Goal: Task Accomplishment & Management: Complete application form

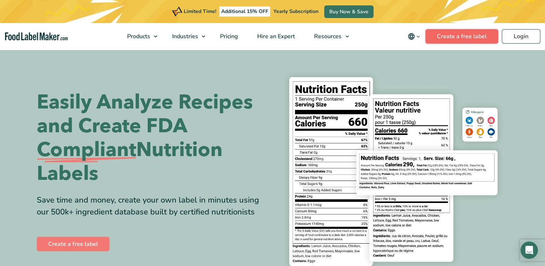
click at [450, 36] on link "Create a free label" at bounding box center [461, 36] width 73 height 14
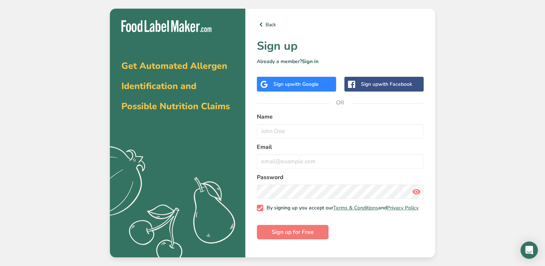
click at [319, 85] on span "with Google" at bounding box center [305, 84] width 28 height 7
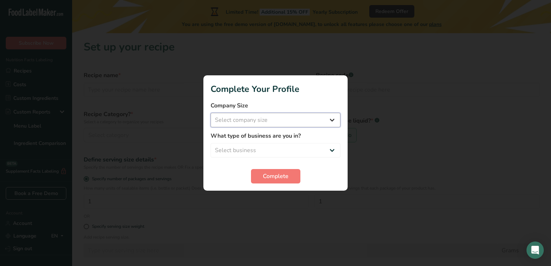
click at [332, 122] on select "Select company size Fewer than 10 Employees 10 to 50 Employees 51 to 500 Employ…" at bounding box center [275, 120] width 130 height 14
select select "2"
click at [210, 113] on select "Select company size Fewer than 10 Employees 10 to 50 Employees 51 to 500 Employ…" at bounding box center [275, 120] width 130 height 14
click at [332, 151] on select "Select business Packaged Food Manufacturer Restaurant & Cafe Bakery Meal Plans …" at bounding box center [275, 150] width 130 height 14
select select "2"
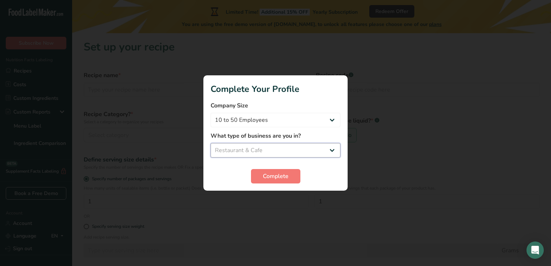
click at [210, 143] on select "Select business Packaged Food Manufacturer Restaurant & Cafe Bakery Meal Plans …" at bounding box center [275, 150] width 130 height 14
click at [333, 150] on select "Packaged Food Manufacturer Restaurant & Cafe Bakery Meal Plans & Catering Compa…" at bounding box center [275, 150] width 130 height 14
click at [277, 177] on span "Complete" at bounding box center [276, 176] width 26 height 9
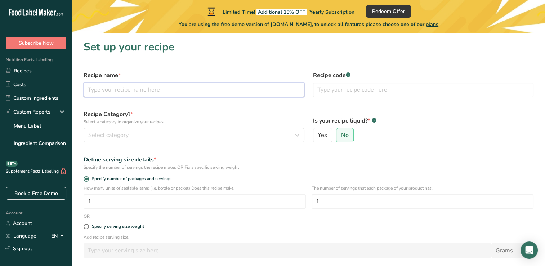
click at [200, 93] on input "text" at bounding box center [194, 90] width 221 height 14
type input "Classic Carolina Pound Cake"
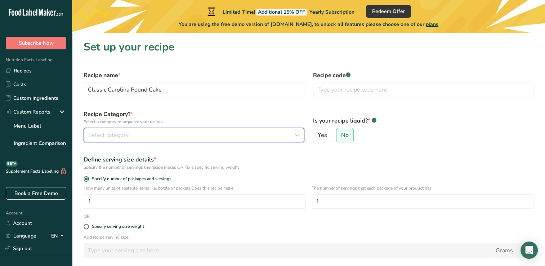
click at [166, 135] on div "Select category" at bounding box center [191, 135] width 207 height 9
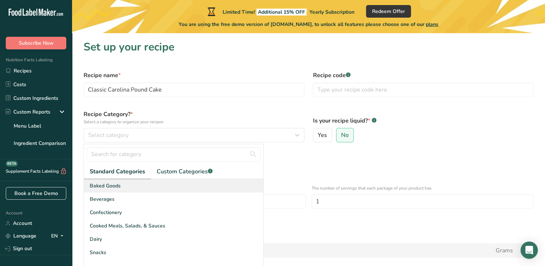
click at [141, 190] on div "Baked Goods" at bounding box center [173, 185] width 179 height 13
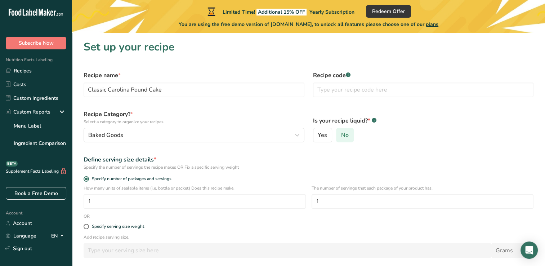
click at [346, 137] on span "No" at bounding box center [345, 135] width 8 height 7
click at [341, 137] on input "No" at bounding box center [339, 135] width 5 height 5
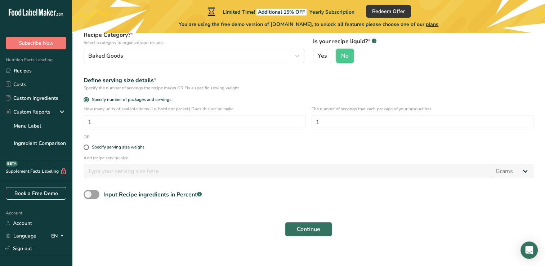
scroll to position [84, 0]
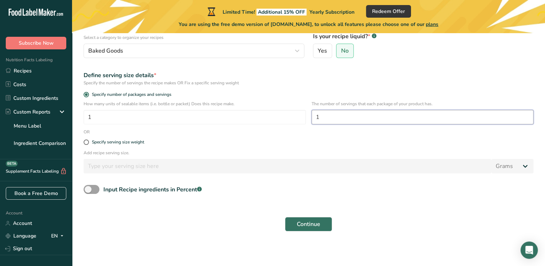
click at [323, 116] on input "1" at bounding box center [423, 117] width 222 height 14
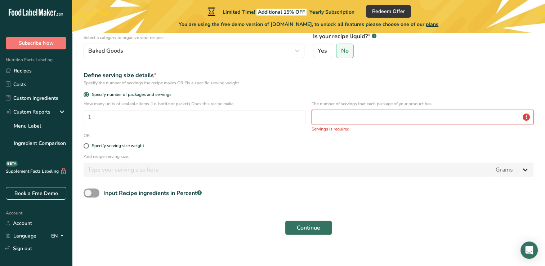
type input "8"
click at [324, 147] on label "Specify serving size weight" at bounding box center [309, 145] width 450 height 5
click at [88, 147] on input "Specify serving size weight" at bounding box center [86, 145] width 5 height 5
radio input "true"
radio input "false"
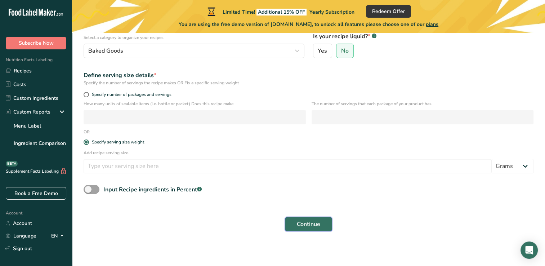
click at [325, 227] on button "Continue" at bounding box center [308, 224] width 47 height 14
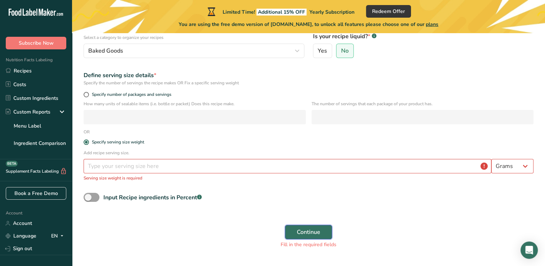
scroll to position [101, 0]
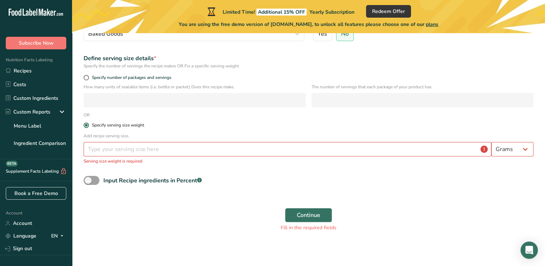
click at [86, 126] on span at bounding box center [86, 124] width 5 height 5
click at [86, 126] on input "Specify serving size weight" at bounding box center [86, 125] width 5 height 5
click at [86, 77] on span at bounding box center [86, 77] width 5 height 5
click at [86, 77] on input "Specify number of packages and servings" at bounding box center [86, 77] width 5 height 5
radio input "true"
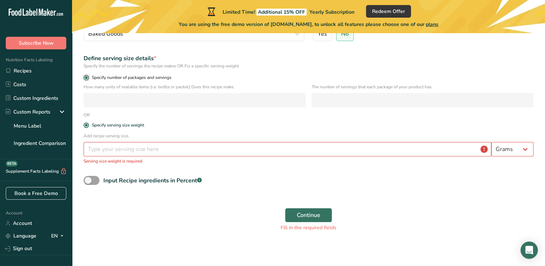
radio input "false"
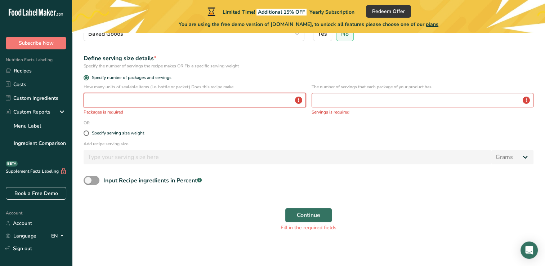
click at [110, 97] on input "number" at bounding box center [195, 100] width 222 height 14
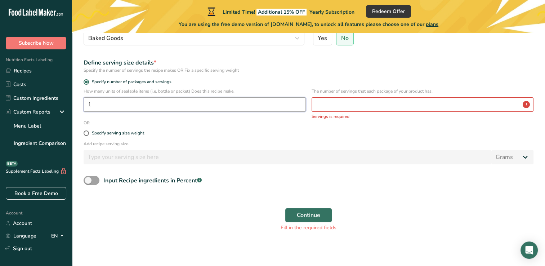
scroll to position [97, 0]
type input "1"
click at [354, 107] on input "number" at bounding box center [423, 104] width 222 height 14
click at [347, 129] on div "Specify serving size weight" at bounding box center [308, 133] width 459 height 14
click at [338, 106] on input "number" at bounding box center [423, 104] width 222 height 14
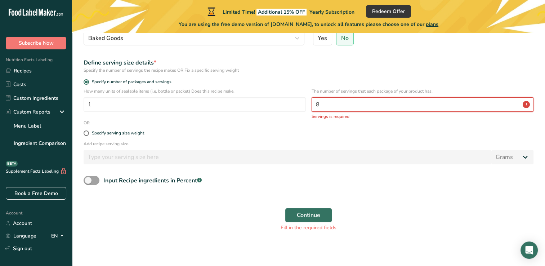
scroll to position [93, 0]
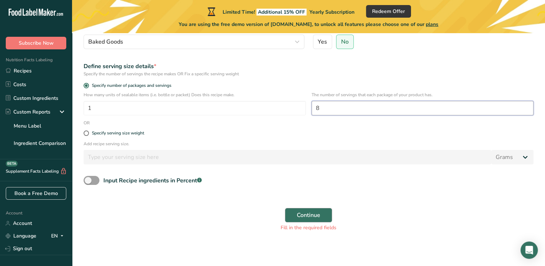
type input "8"
click at [307, 213] on span "Continue" at bounding box center [308, 215] width 23 height 9
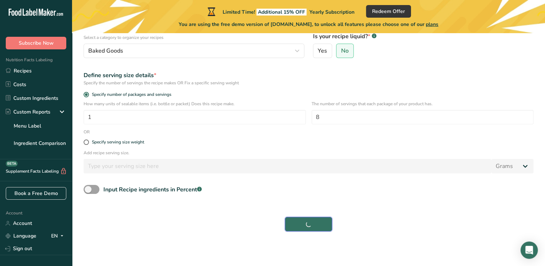
scroll to position [84, 0]
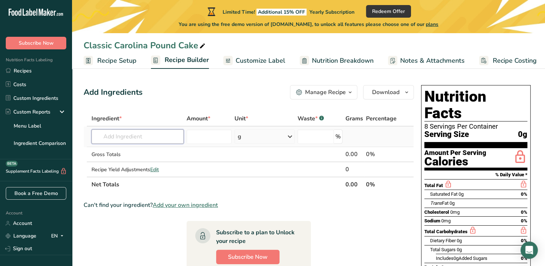
click at [142, 141] on input "text" at bounding box center [138, 136] width 92 height 14
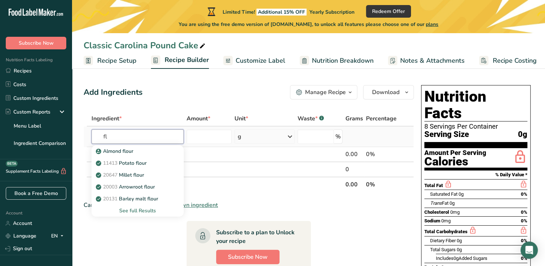
type input "f"
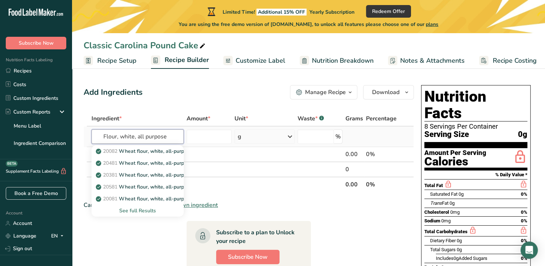
type input "Flour, white, all purpose"
click at [153, 211] on div "See full Results" at bounding box center [137, 211] width 81 height 8
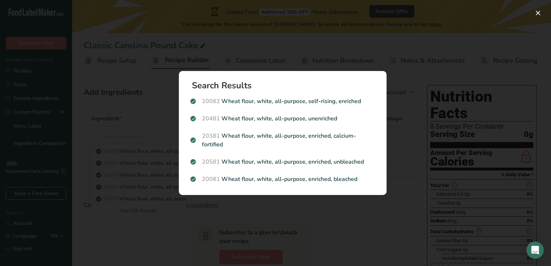
click at [163, 116] on div "Search results modal" at bounding box center [275, 133] width 551 height 266
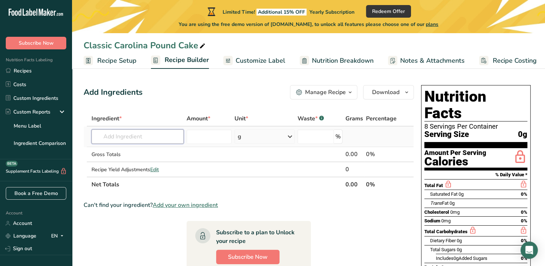
click at [135, 134] on input "text" at bounding box center [138, 136] width 92 height 14
click at [135, 134] on input "F" at bounding box center [138, 136] width 92 height 14
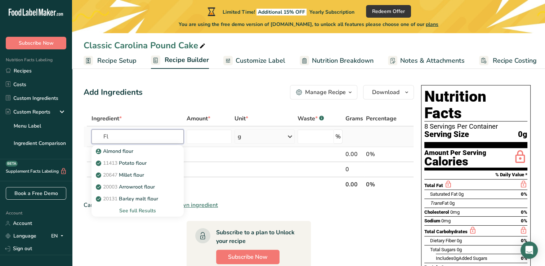
type input "F"
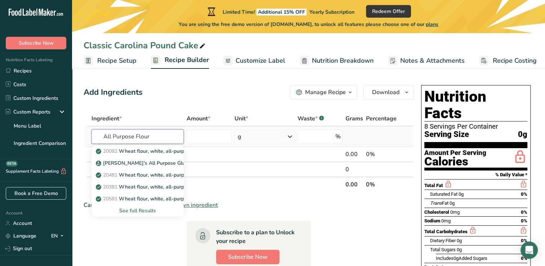
type input "All Purpose Flour"
click at [152, 213] on div "See full Results" at bounding box center [137, 211] width 81 height 8
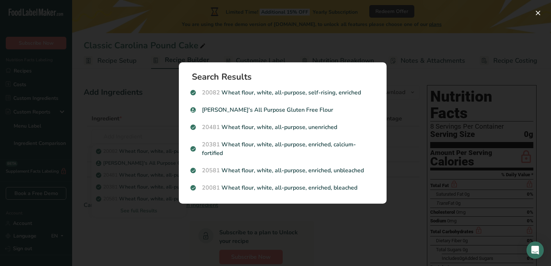
click at [159, 102] on div "Search results modal" at bounding box center [275, 133] width 551 height 266
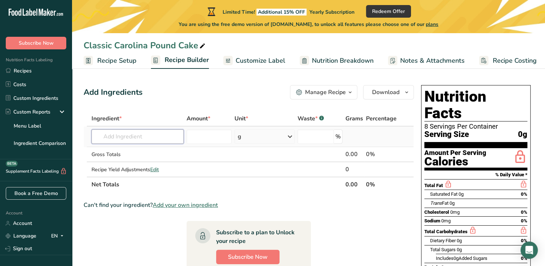
click at [129, 139] on input "text" at bounding box center [138, 136] width 92 height 14
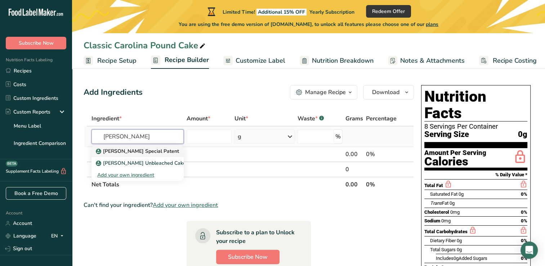
type input "King Arthur Flour"
click at [153, 150] on p "King Arthur Flour Special Patent" at bounding box center [138, 151] width 82 height 8
type input "King Arthur Flour Special Patent"
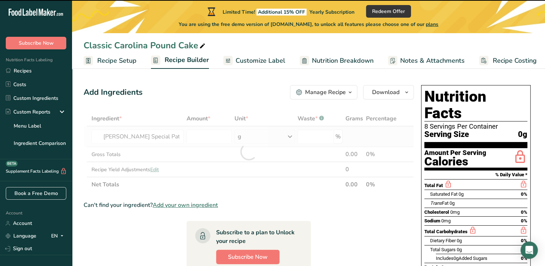
type input "0"
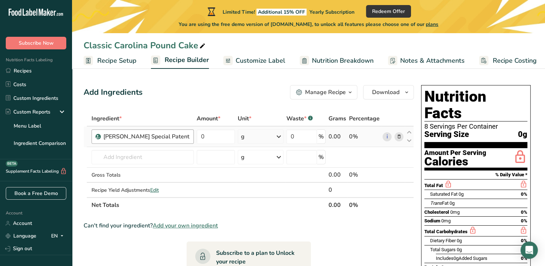
click at [189, 136] on div "King Arthur Flour Special Patent" at bounding box center [143, 136] width 102 height 14
click at [189, 135] on div "King Arthur Flour Special Patent" at bounding box center [143, 136] width 102 height 14
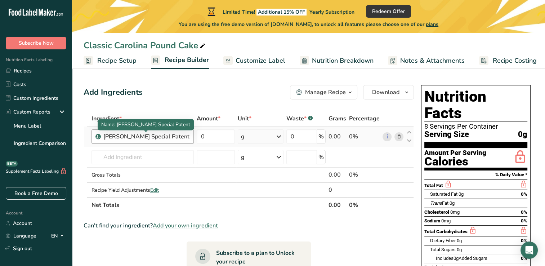
click at [188, 136] on div "King Arthur Flour Special Patent" at bounding box center [146, 136] width 86 height 9
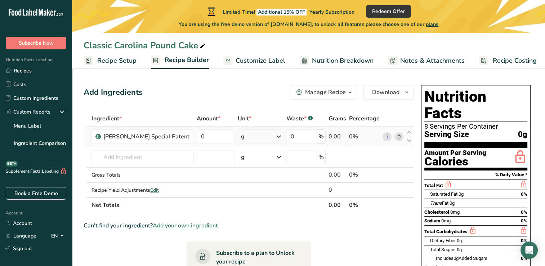
click at [400, 136] on icon at bounding box center [398, 137] width 5 height 8
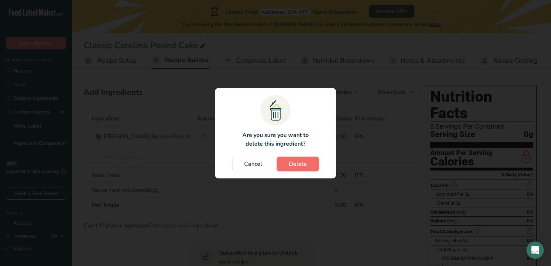
click at [296, 164] on span "Delete" at bounding box center [298, 164] width 18 height 9
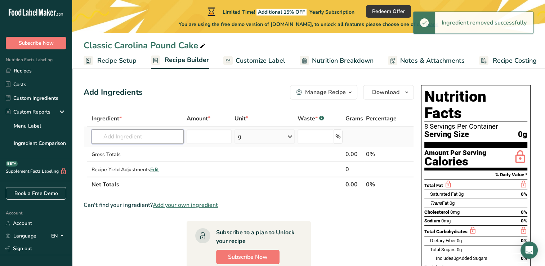
click at [116, 140] on input "text" at bounding box center [138, 136] width 92 height 14
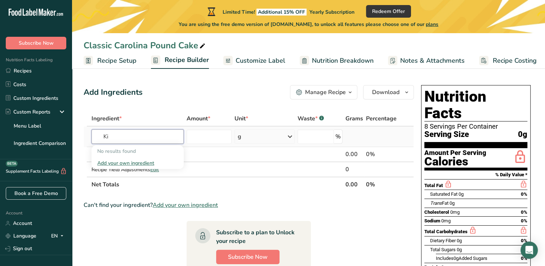
type input "K"
type input "S"
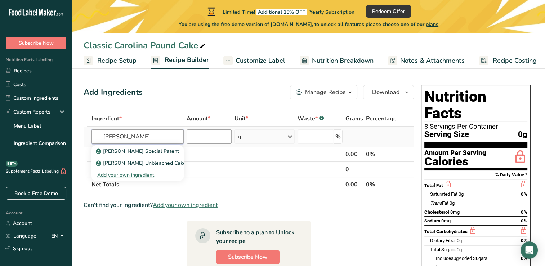
type input "King Arthur Flour"
click at [201, 141] on input "number" at bounding box center [209, 136] width 45 height 14
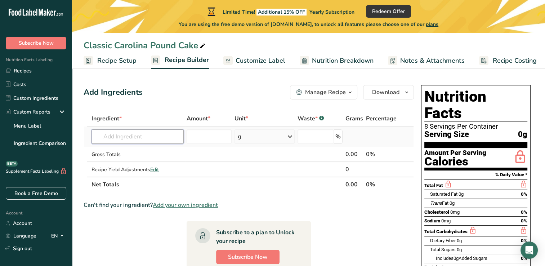
click at [152, 138] on input "text" at bounding box center [138, 136] width 92 height 14
type input "a"
type input "A"
type input "K"
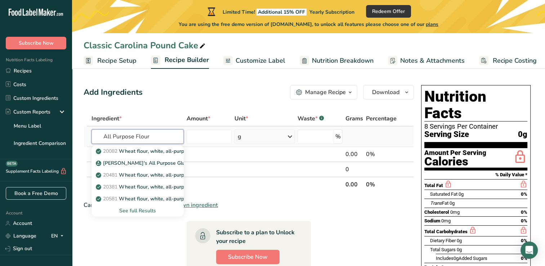
type input "All Purpose Flour"
click at [129, 210] on div "See full Results" at bounding box center [137, 211] width 81 height 8
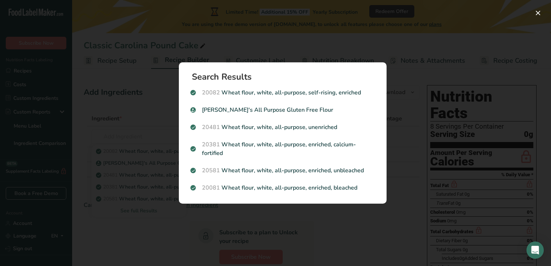
click at [360, 46] on div "Search results modal" at bounding box center [275, 133] width 551 height 266
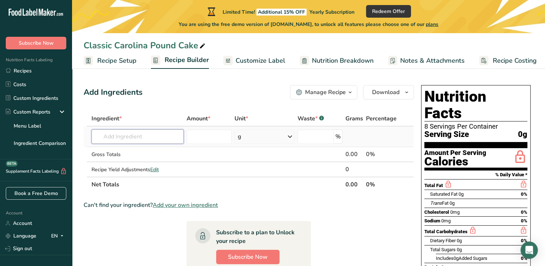
click at [163, 140] on input "text" at bounding box center [138, 136] width 92 height 14
type input "s"
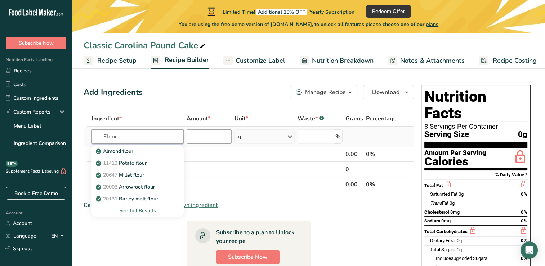
type input "Flour"
click at [209, 138] on input "number" at bounding box center [209, 136] width 45 height 14
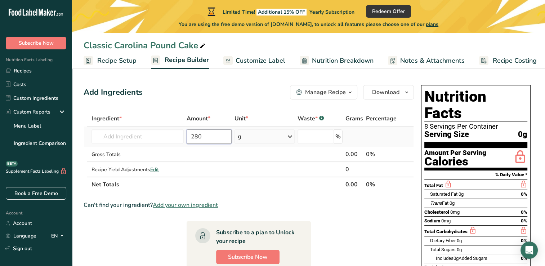
type input "280"
click at [271, 133] on div "g" at bounding box center [265, 136] width 60 height 14
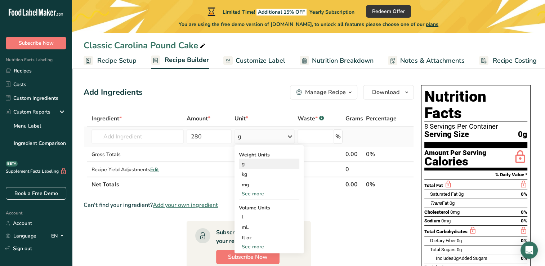
click at [259, 168] on div "g" at bounding box center [269, 164] width 61 height 10
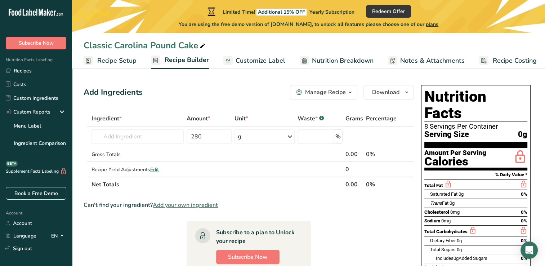
click at [176, 205] on span "Add your own ingredient" at bounding box center [185, 205] width 65 height 9
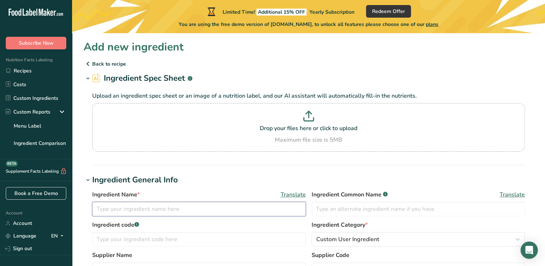
click at [176, 205] on input "text" at bounding box center [199, 209] width 214 height 14
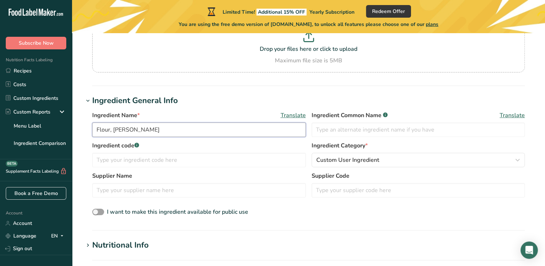
scroll to position [99, 0]
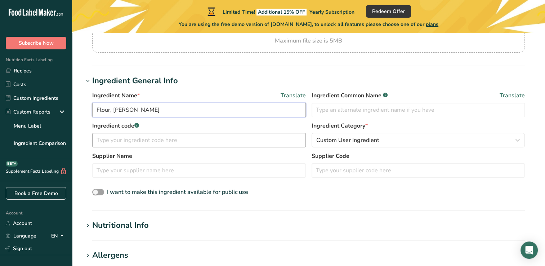
type input "Flour, King Arthur Sir Galahad"
click at [181, 141] on input "text" at bounding box center [199, 140] width 214 height 14
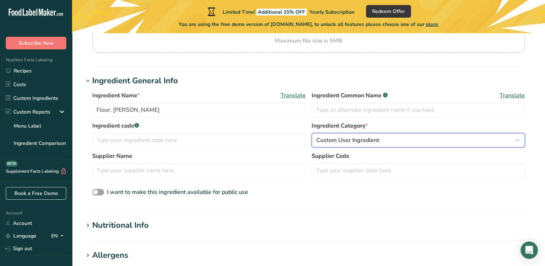
click at [402, 137] on div "Custom User Ingredient" at bounding box center [416, 140] width 200 height 9
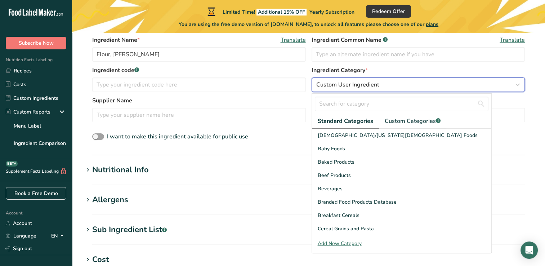
scroll to position [157, 0]
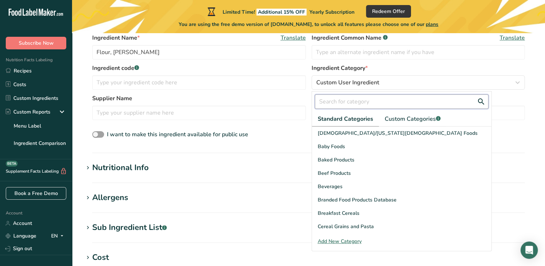
click at [343, 102] on input "text" at bounding box center [402, 101] width 174 height 14
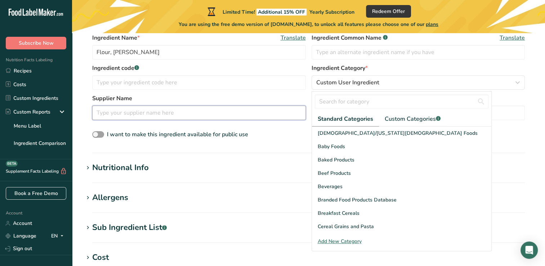
click at [186, 115] on input "text" at bounding box center [199, 113] width 214 height 14
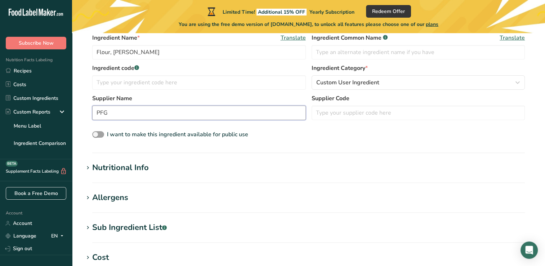
type input "PFG"
click at [119, 165] on div "Nutritional Info" at bounding box center [120, 168] width 57 height 12
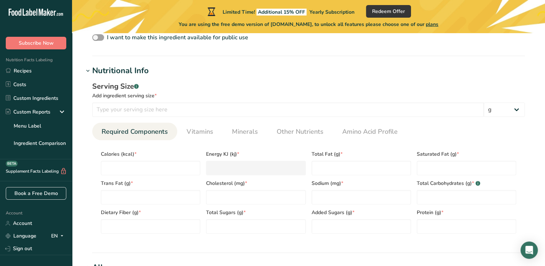
scroll to position [255, 0]
click at [174, 108] on input "number" at bounding box center [288, 108] width 392 height 14
click at [174, 108] on input "8" at bounding box center [288, 108] width 392 height 14
type input "8"
click at [517, 109] on select "g kg mg mcg lb oz l mL fl oz tbsp tsp cup qt gallon" at bounding box center [504, 108] width 41 height 14
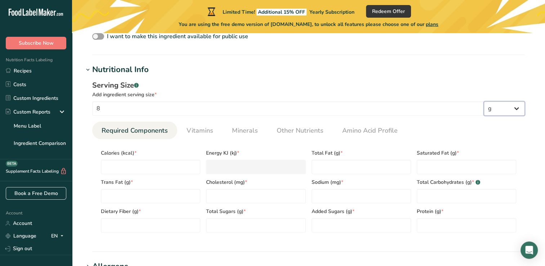
click at [517, 109] on select "g kg mg mcg lb oz l mL fl oz tbsp tsp cup qt gallon" at bounding box center [504, 108] width 41 height 14
click at [122, 111] on input "8" at bounding box center [288, 108] width 392 height 14
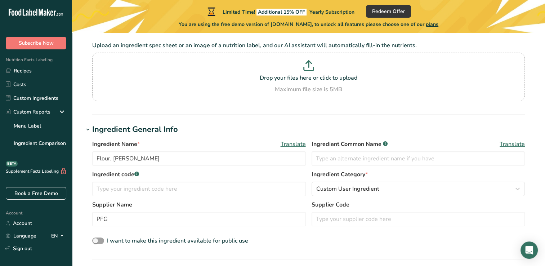
scroll to position [0, 0]
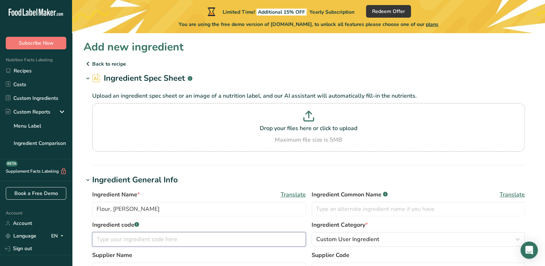
click at [169, 244] on input "text" at bounding box center [199, 239] width 214 height 14
type input "12050"
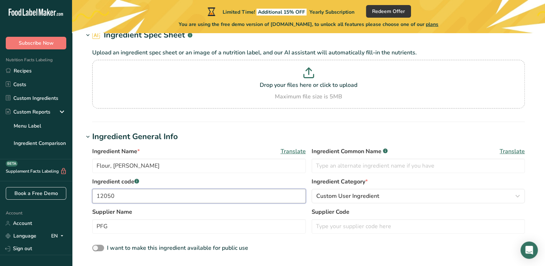
scroll to position [54, 0]
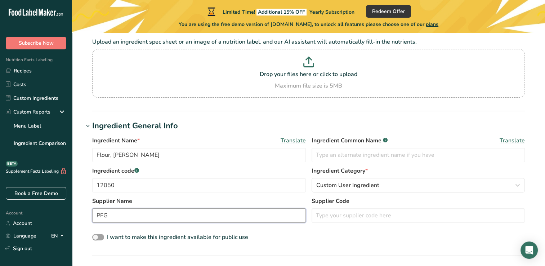
click at [186, 216] on input "PFG" at bounding box center [199, 215] width 214 height 14
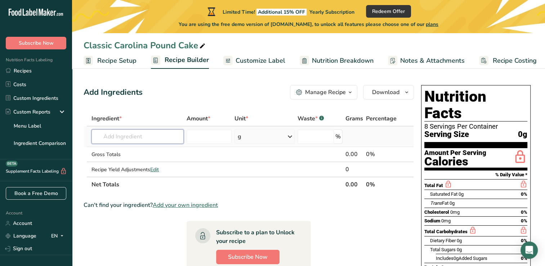
click at [115, 137] on input "text" at bounding box center [138, 136] width 92 height 14
type input "1"
click at [115, 137] on input "text" at bounding box center [138, 136] width 92 height 14
type input "#"
click at [205, 202] on span "Add your own ingredient" at bounding box center [185, 205] width 65 height 9
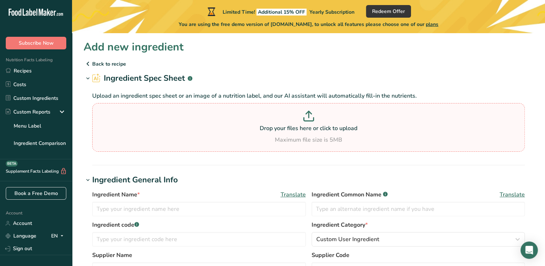
drag, startPoint x: 316, startPoint y: 121, endPoint x: 218, endPoint y: 132, distance: 98.9
click at [218, 132] on p "Drop your files here or click to upload" at bounding box center [308, 128] width 429 height 9
click at [218, 132] on input "Drop your files here or click to upload Maximum file size is 5MB" at bounding box center [308, 127] width 433 height 49
drag, startPoint x: 227, startPoint y: 119, endPoint x: 221, endPoint y: 123, distance: 7.0
click at [221, 123] on p at bounding box center [308, 117] width 429 height 13
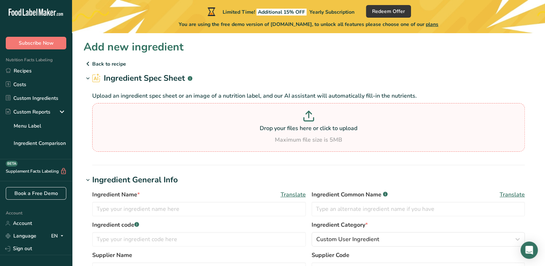
click at [221, 123] on input "Drop your files here or click to upload Maximum file size is 5MB" at bounding box center [308, 127] width 433 height 49
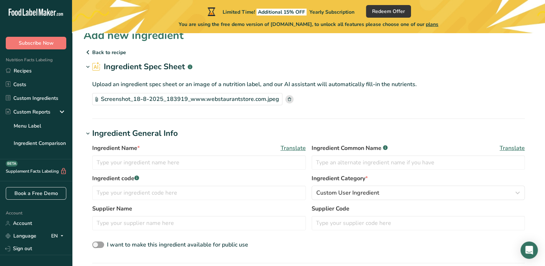
scroll to position [12, 0]
click at [178, 162] on input "text" at bounding box center [199, 162] width 214 height 14
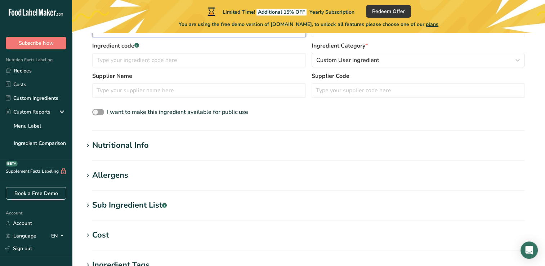
scroll to position [143, 0]
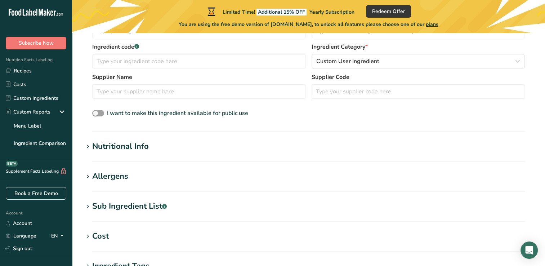
click at [126, 146] on div "Nutritional Info" at bounding box center [120, 147] width 57 height 12
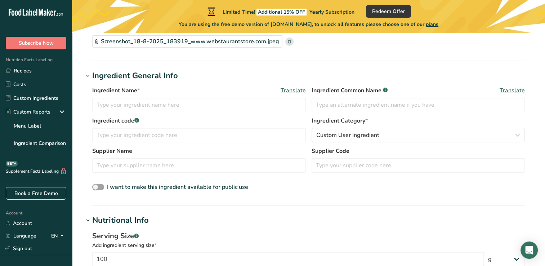
scroll to position [76, 0]
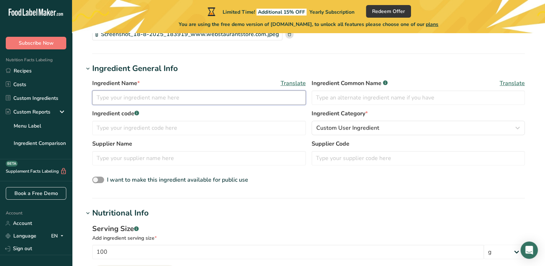
click at [114, 94] on input "text" at bounding box center [199, 97] width 214 height 14
type input "Sir Galahad Artisan Flour"
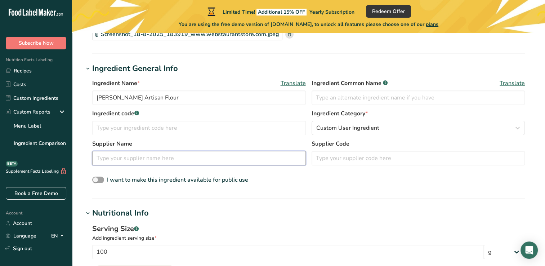
click at [217, 161] on input "text" at bounding box center [199, 158] width 214 height 14
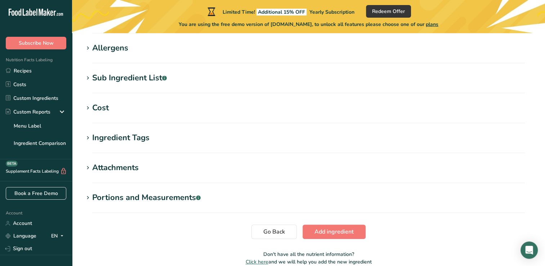
scroll to position [439, 0]
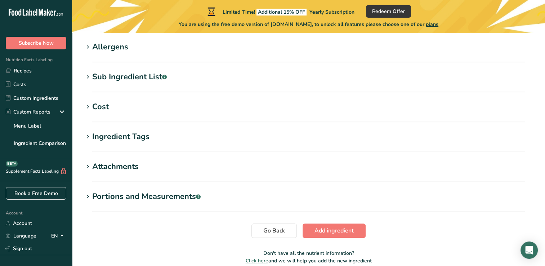
type input "PFG"
click at [101, 140] on div "Ingredient Tags" at bounding box center [120, 137] width 57 height 12
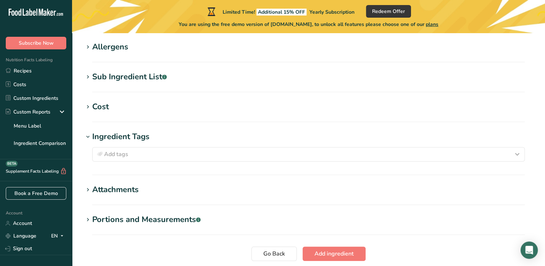
click at [87, 103] on icon at bounding box center [88, 107] width 6 height 10
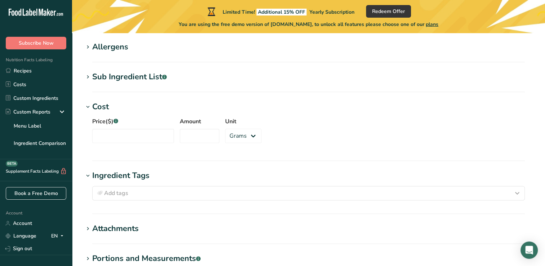
click at [89, 76] on icon at bounding box center [88, 77] width 6 height 10
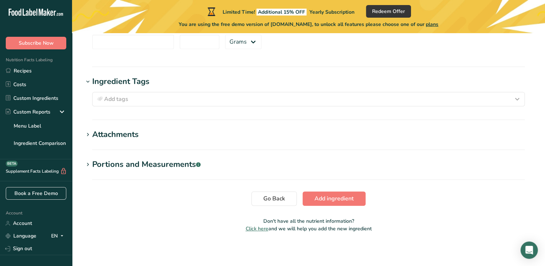
scroll to position [585, 0]
click at [120, 165] on div "Portions and Measurements .a-a{fill:#347362;}.b-a{fill:#fff;}" at bounding box center [146, 164] width 108 height 12
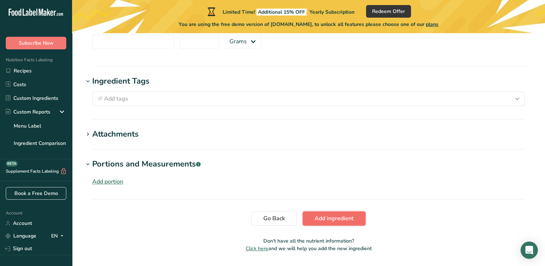
click at [330, 215] on span "Add ingredient" at bounding box center [334, 218] width 39 height 9
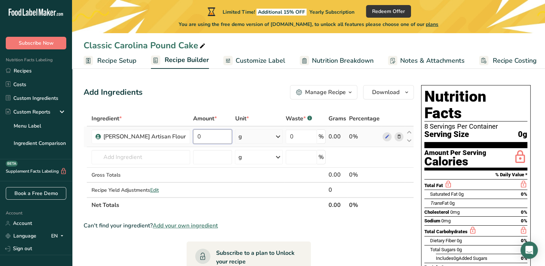
click at [214, 135] on input "0" at bounding box center [212, 136] width 39 height 14
type input "280"
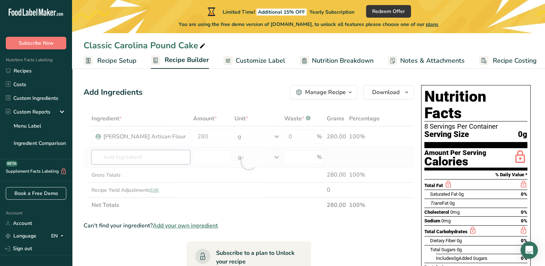
click at [154, 160] on div "Ingredient * Amount * Unit * Waste * .a-a{fill:#347362;}.b-a{fill:#fff;} Grams …" at bounding box center [249, 162] width 330 height 102
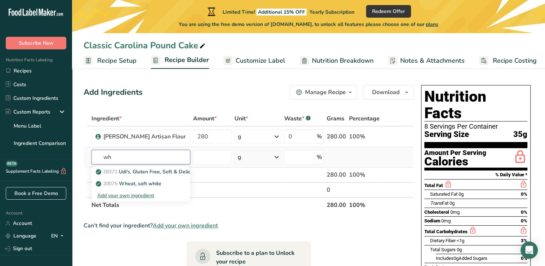
type input "w"
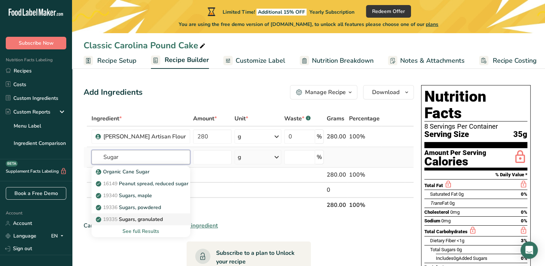
type input "Sugar"
click at [146, 217] on p "19335 Sugars, granulated" at bounding box center [130, 219] width 66 height 8
type input "Sugars, granulated"
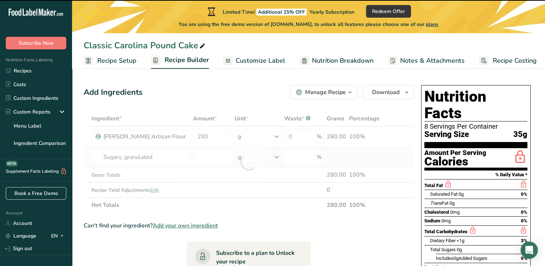
type input "0"
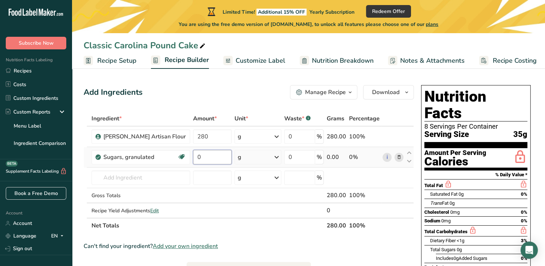
click at [216, 155] on input "0" at bounding box center [212, 157] width 39 height 14
type input "318"
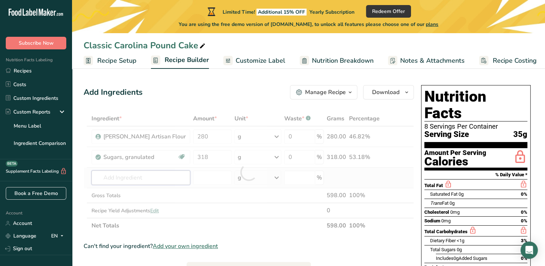
click at [166, 178] on div "Ingredient * Amount * Unit * Waste * .a-a{fill:#347362;}.b-a{fill:#fff;} Grams …" at bounding box center [249, 172] width 330 height 122
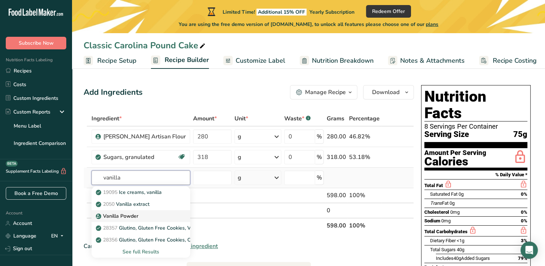
type input "vanilla"
click at [146, 215] on div "Vanilla Powder" at bounding box center [135, 216] width 76 height 8
type input "Vanilla Powder"
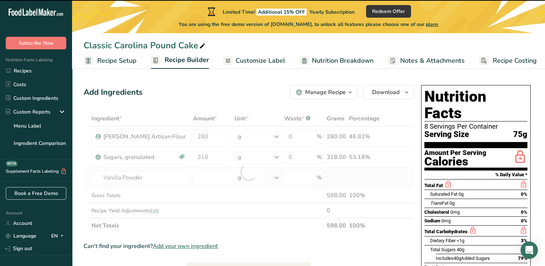
type input "0"
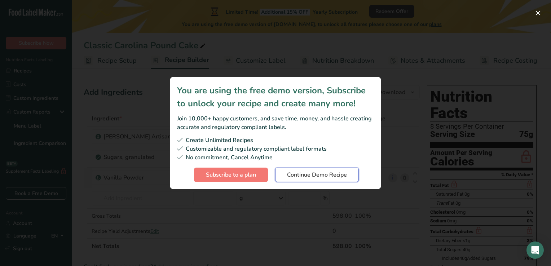
click at [321, 173] on span "Continue Demo Recipe" at bounding box center [317, 174] width 60 height 9
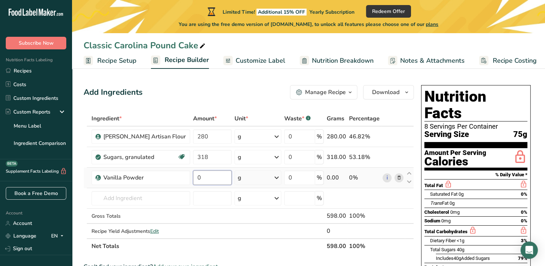
click at [201, 180] on input "0" at bounding box center [212, 177] width 39 height 14
type input "4"
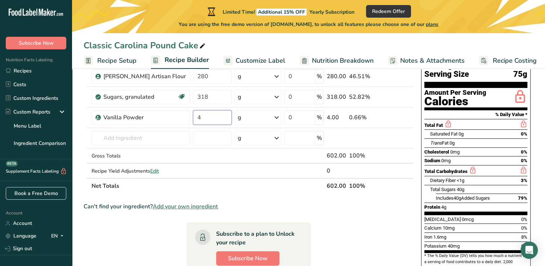
scroll to position [62, 0]
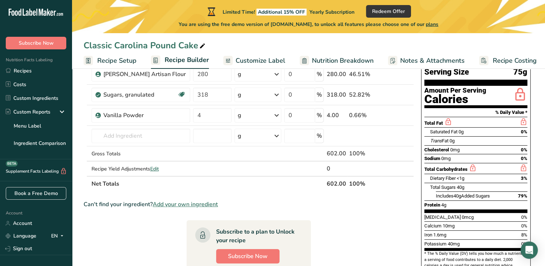
click at [103, 223] on section "Ingredient * Amount * Unit * Waste * .a-a{fill:#347362;}.b-a{fill:#fff;} Grams …" at bounding box center [249, 239] width 330 height 380
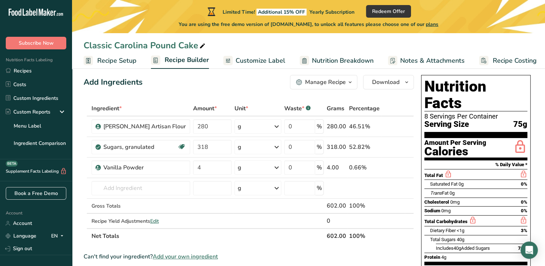
scroll to position [14, 0]
